Goal: Information Seeking & Learning: Learn about a topic

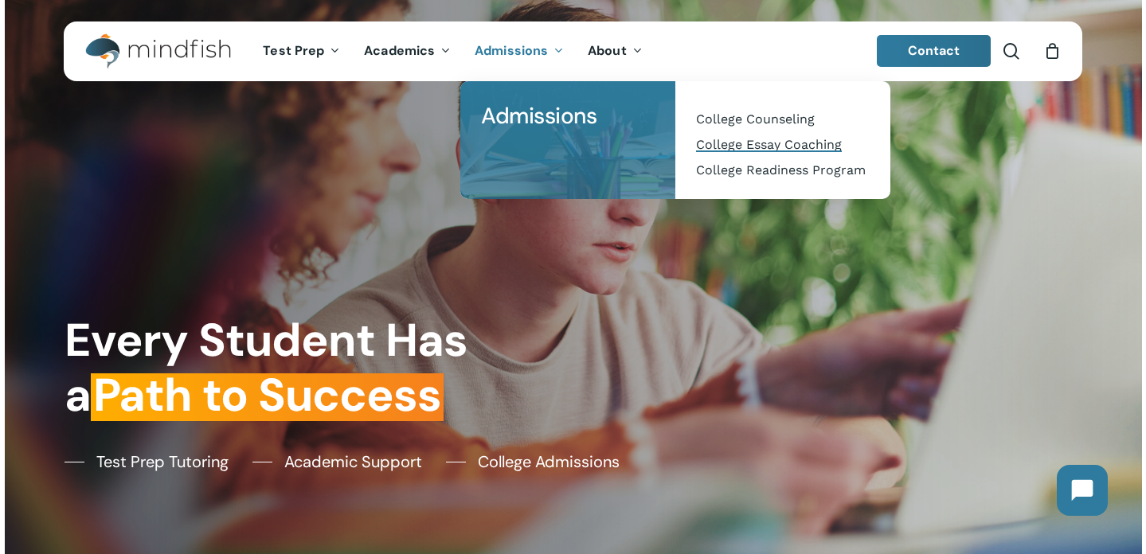
click at [743, 141] on span "College Essay Coaching" at bounding box center [769, 144] width 146 height 15
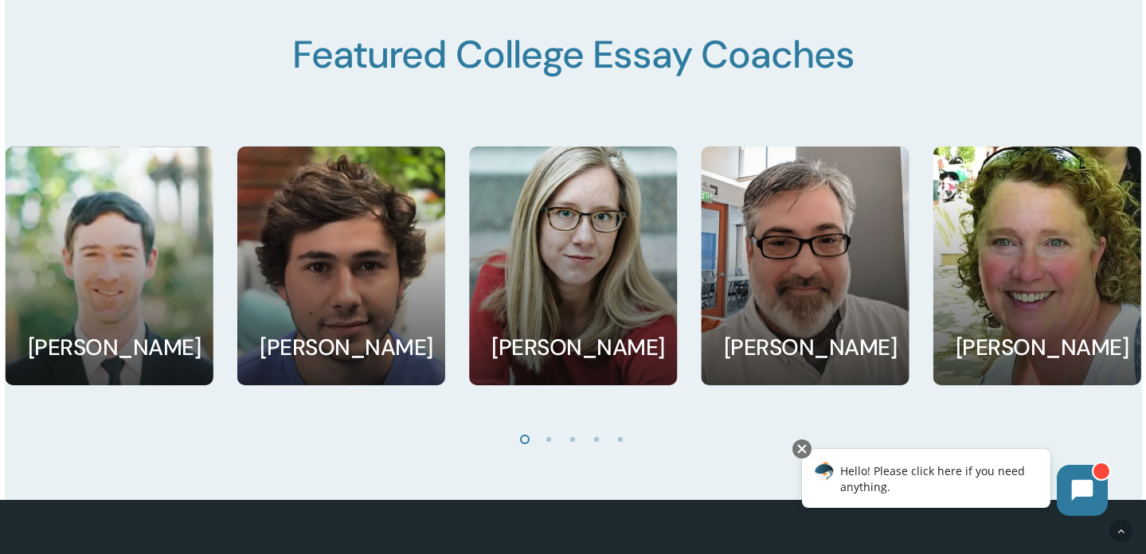
scroll to position [2711, 0]
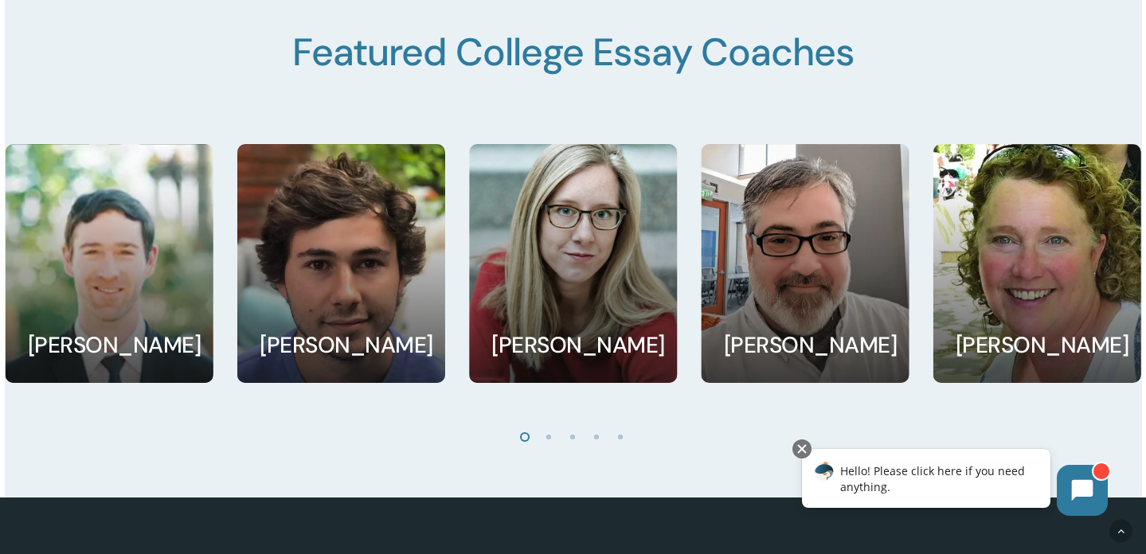
click at [544, 444] on li "Page dot 2" at bounding box center [550, 437] width 24 height 24
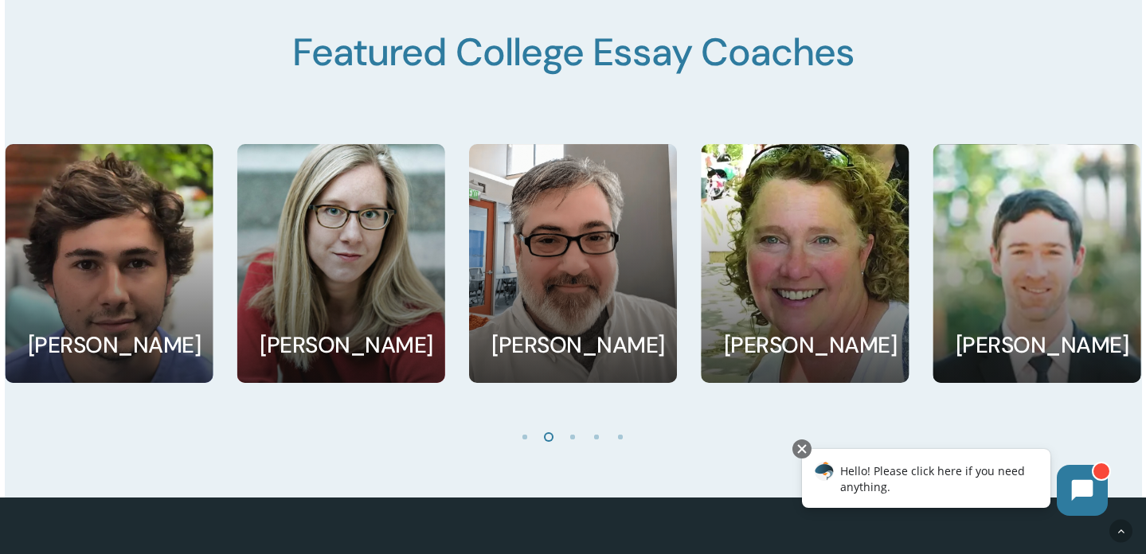
click at [566, 442] on li "Page dot 3" at bounding box center [574, 437] width 24 height 24
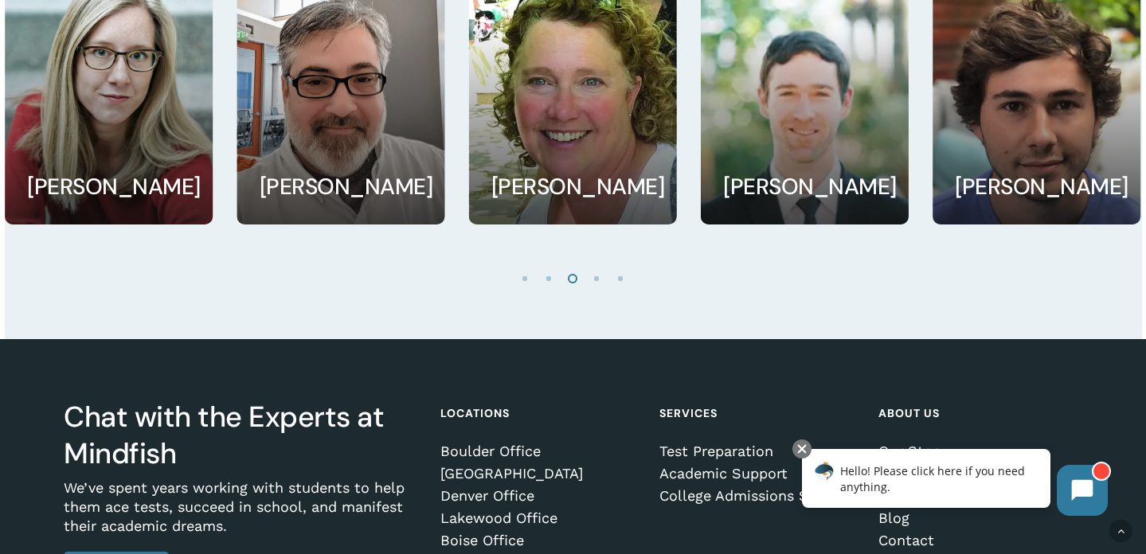
scroll to position [2728, 0]
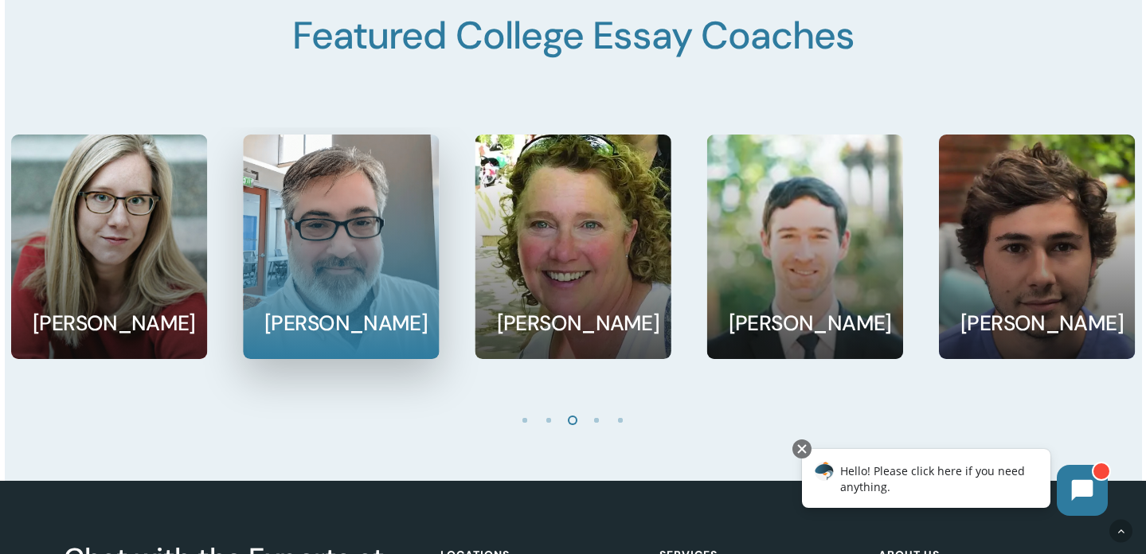
click at [346, 268] on link at bounding box center [341, 246] width 194 height 223
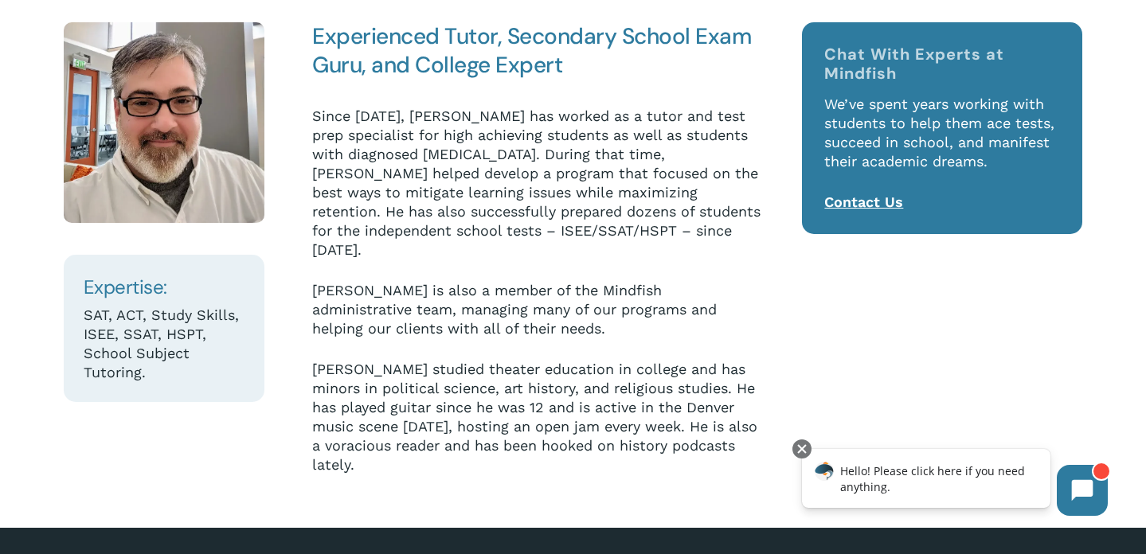
scroll to position [527, 0]
